Goal: Entertainment & Leisure: Consume media (video, audio)

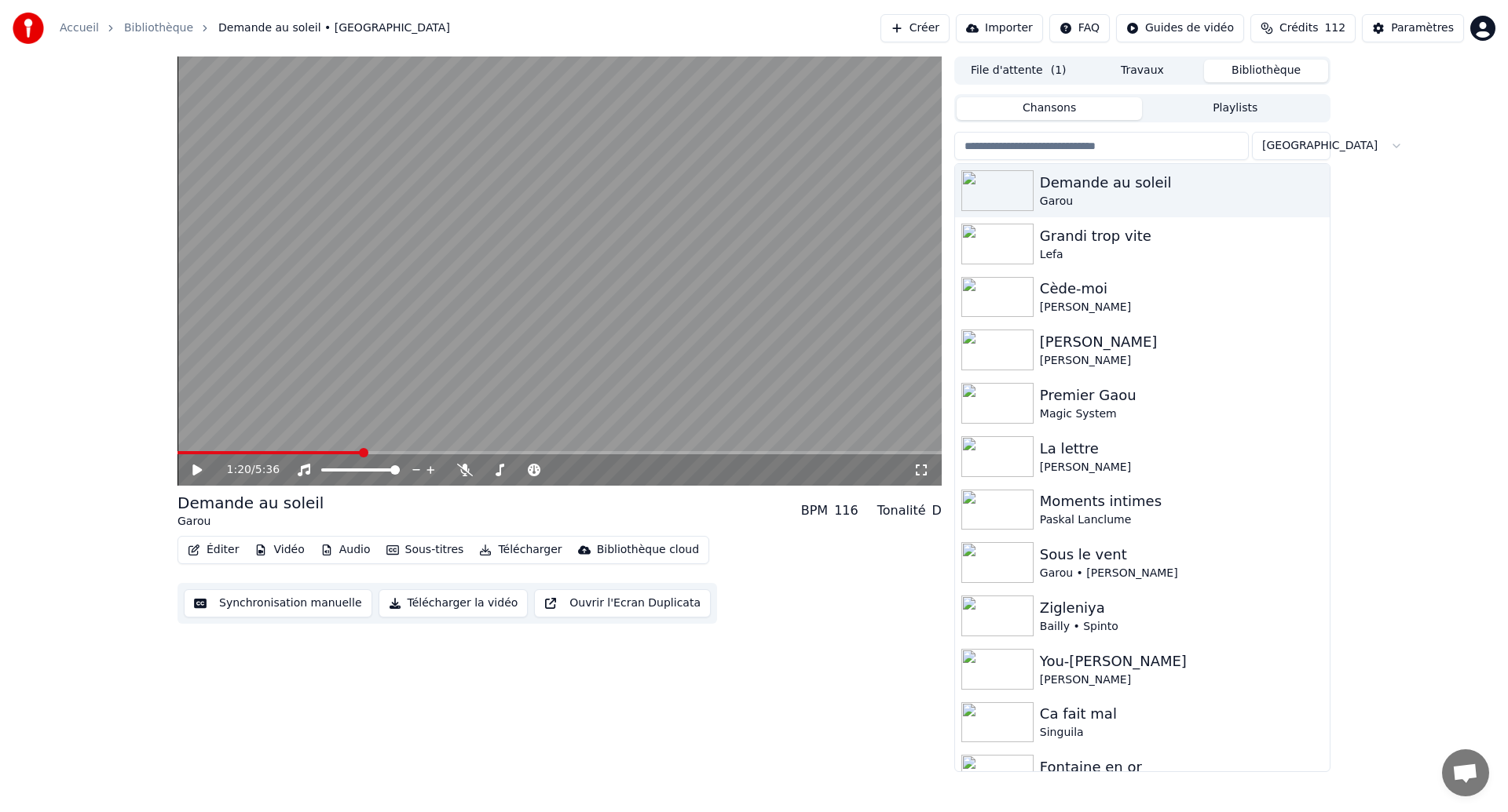
click at [192, 453] on span at bounding box center [270, 452] width 184 height 3
click at [200, 472] on icon at bounding box center [208, 469] width 37 height 13
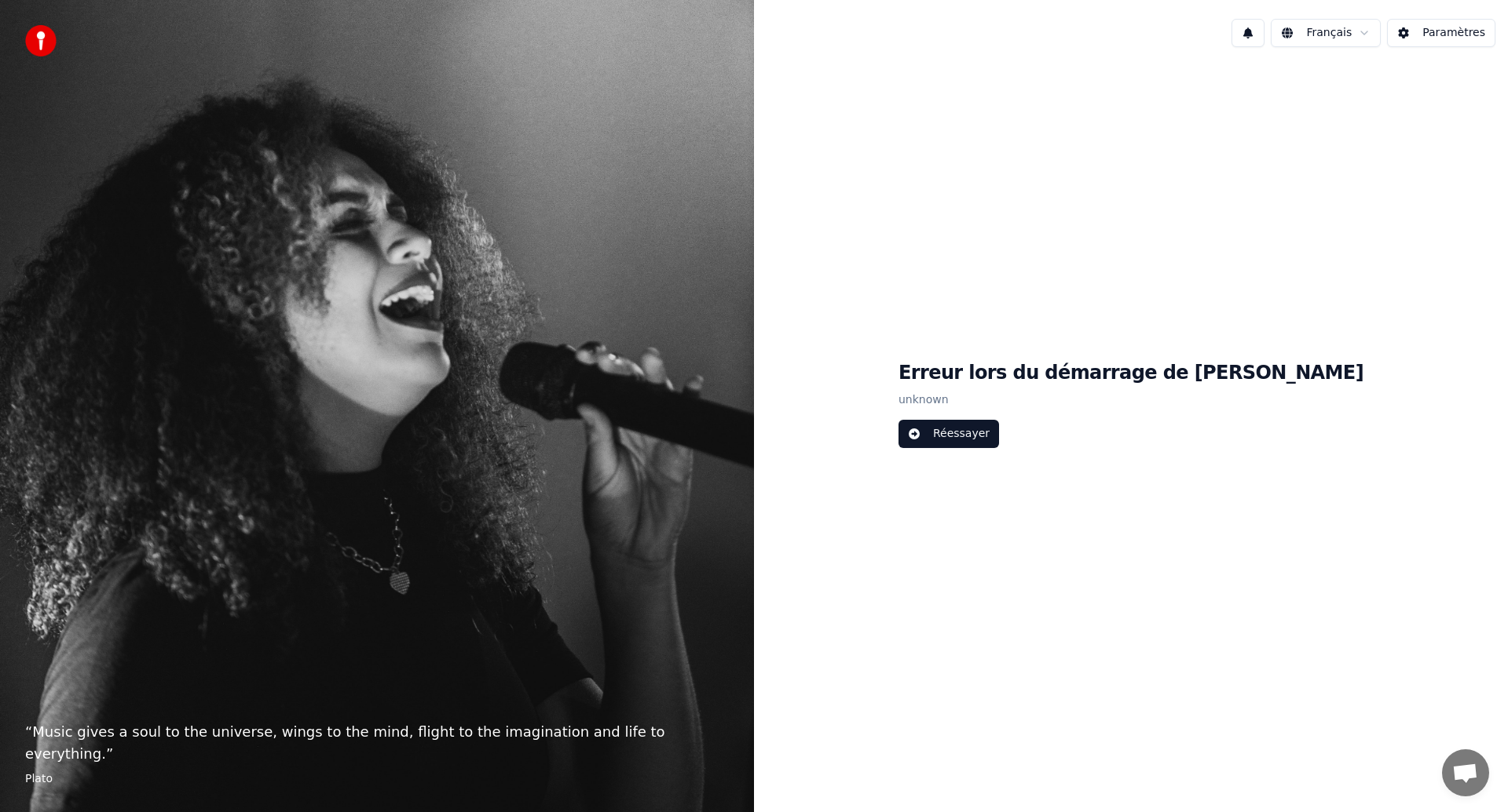
click at [998, 428] on button "Réessayer" at bounding box center [948, 433] width 101 height 28
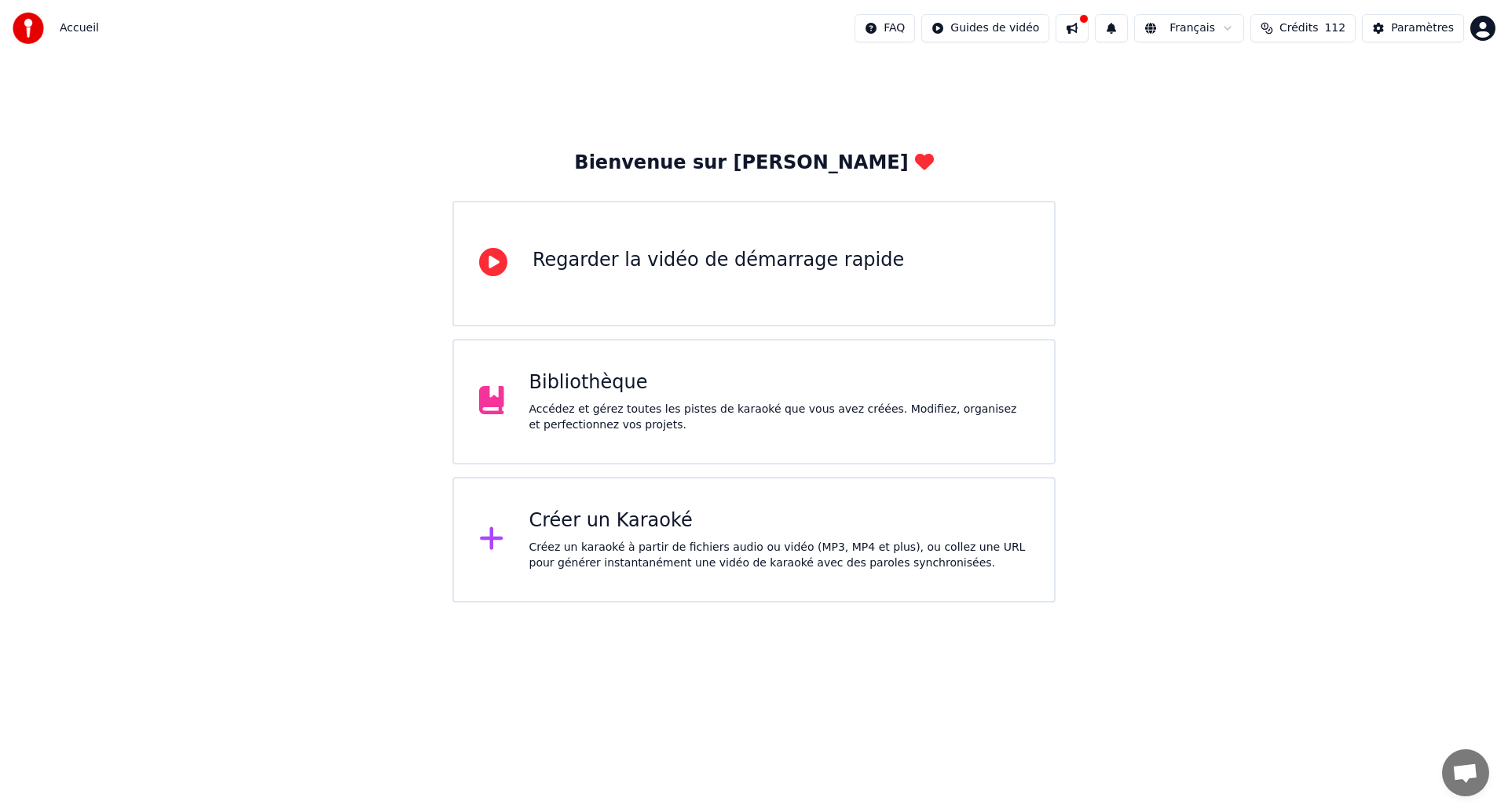
click at [818, 432] on div "Accédez et gérez toutes les pistes de karaoké que vous avez créées. Modifiez, o…" at bounding box center [779, 416] width 501 height 31
